Goal: Task Accomplishment & Management: Use online tool/utility

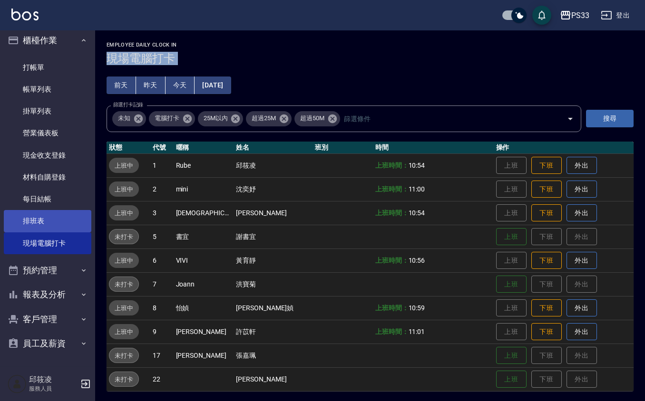
scroll to position [7, 0]
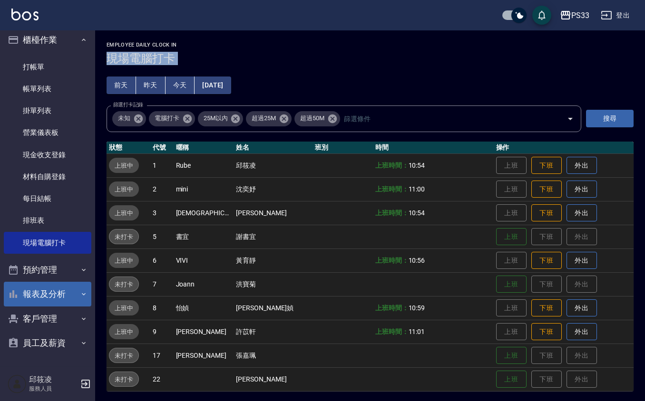
click at [55, 286] on button "報表及分析" at bounding box center [48, 294] width 88 height 25
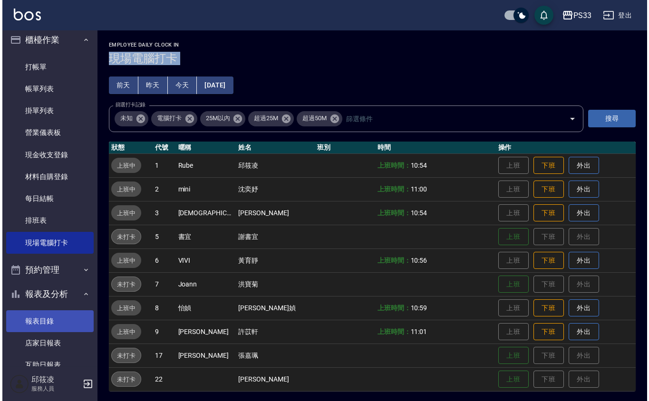
scroll to position [197, 0]
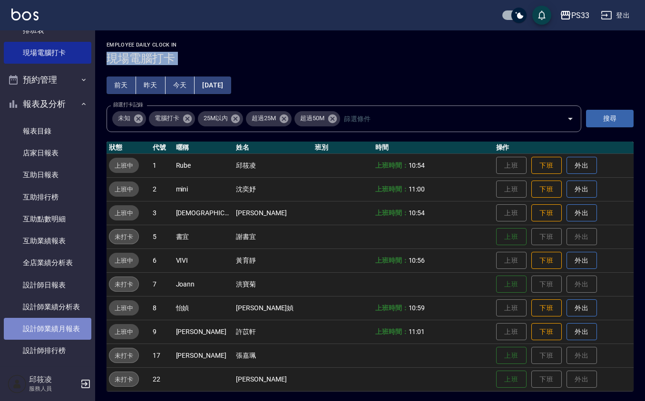
click at [48, 326] on link "設計師業績月報表" at bounding box center [48, 329] width 88 height 22
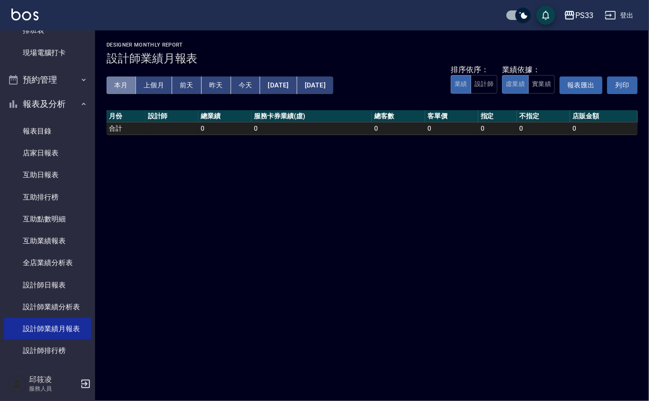
click at [116, 78] on button "本月" at bounding box center [121, 86] width 29 height 18
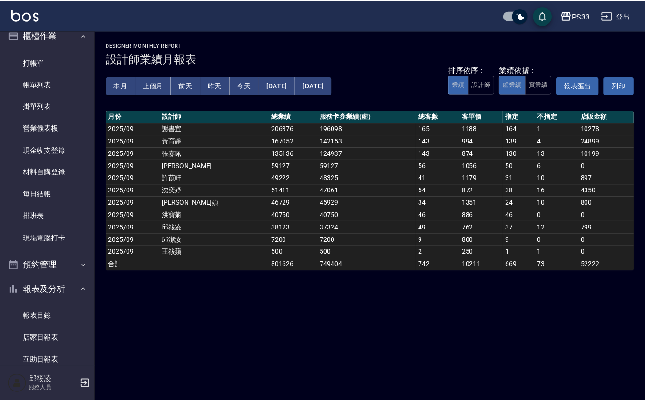
scroll to position [7, 0]
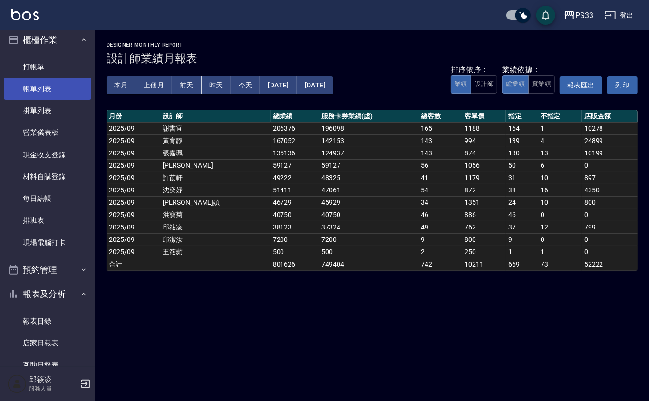
click at [49, 88] on link "帳單列表" at bounding box center [48, 89] width 88 height 22
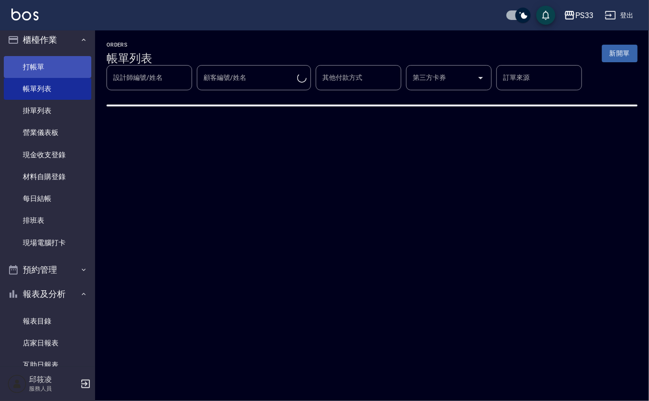
click at [51, 73] on link "打帳單" at bounding box center [48, 67] width 88 height 22
